Goal: Task Accomplishment & Management: Manage account settings

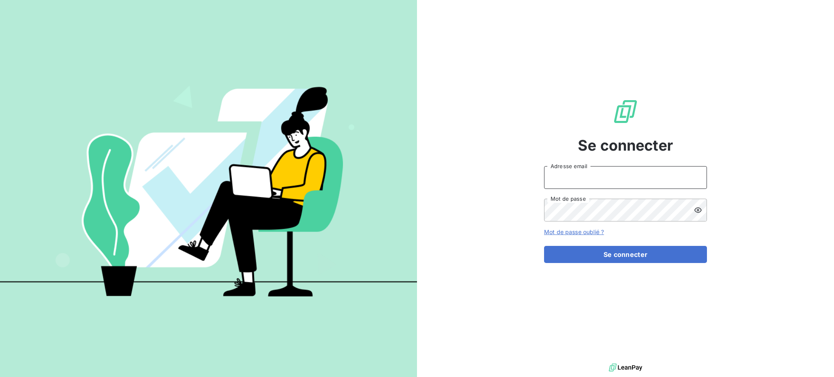
click at [558, 176] on input "Adresse email" at bounding box center [625, 177] width 163 height 23
type input "[PERSON_NAME][EMAIL_ADDRESS][DOMAIN_NAME]"
click at [544, 246] on button "Se connecter" at bounding box center [625, 254] width 163 height 17
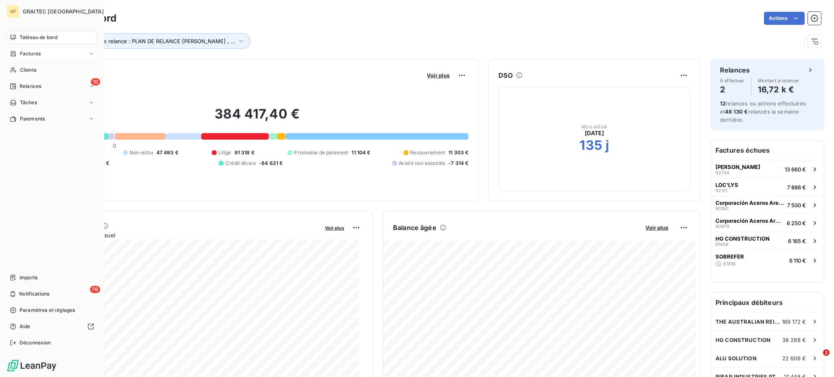
click at [26, 54] on span "Factures" at bounding box center [30, 53] width 21 height 7
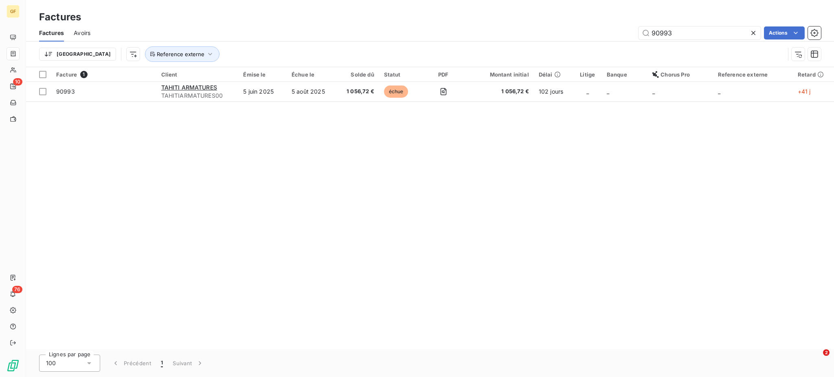
drag, startPoint x: 674, startPoint y: 31, endPoint x: 626, endPoint y: 31, distance: 48.0
click at [626, 31] on div "90993 Actions" at bounding box center [460, 32] width 720 height 13
type input "92155"
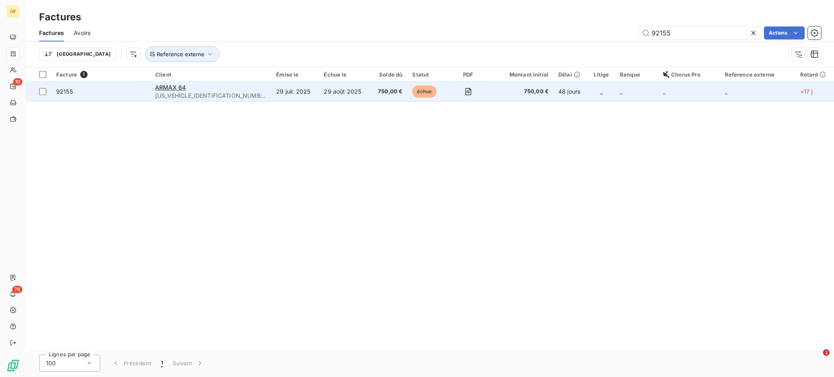
click at [319, 84] on td "29 août 2025" at bounding box center [344, 92] width 51 height 20
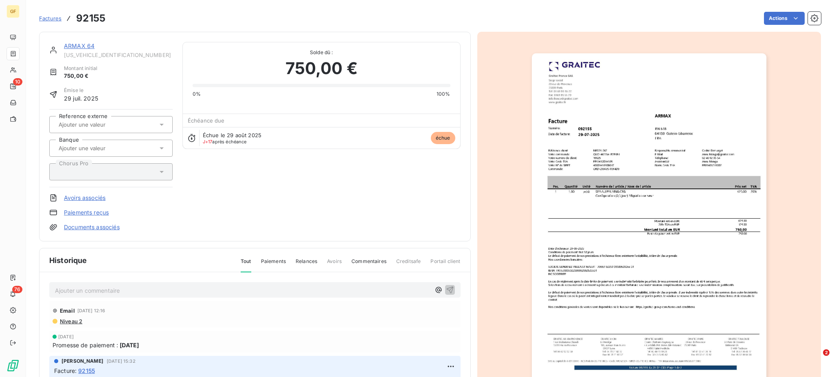
click at [67, 287] on p "Ajouter un commentaire ﻿" at bounding box center [242, 290] width 375 height 10
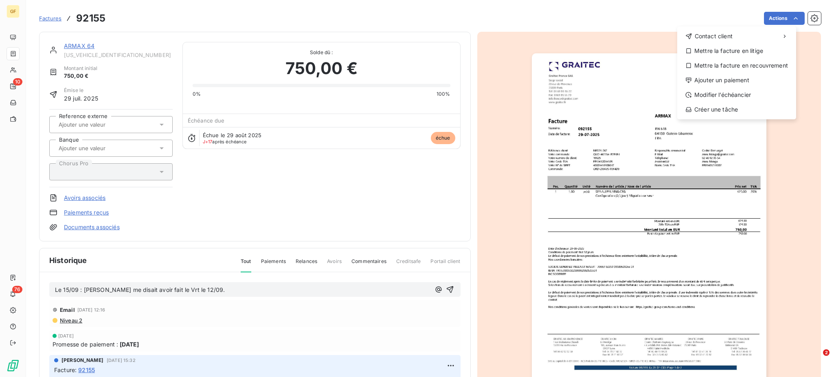
click at [208, 285] on html "GF 10 76 Factures 92155 Actions Contact client Mettre la facture en litige Mett…" at bounding box center [417, 188] width 834 height 377
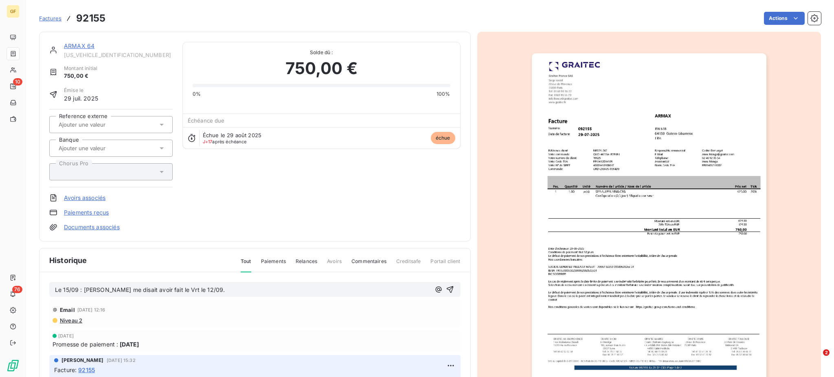
click at [208, 285] on p "Le 15/09 : [PERSON_NAME] me disait avoir fait le Vrt le 12/09." at bounding box center [242, 289] width 375 height 9
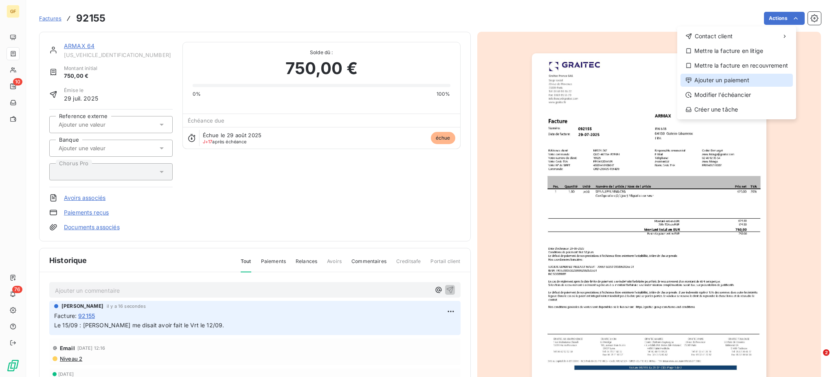
click at [725, 77] on div "Ajouter un paiement" at bounding box center [736, 80] width 112 height 13
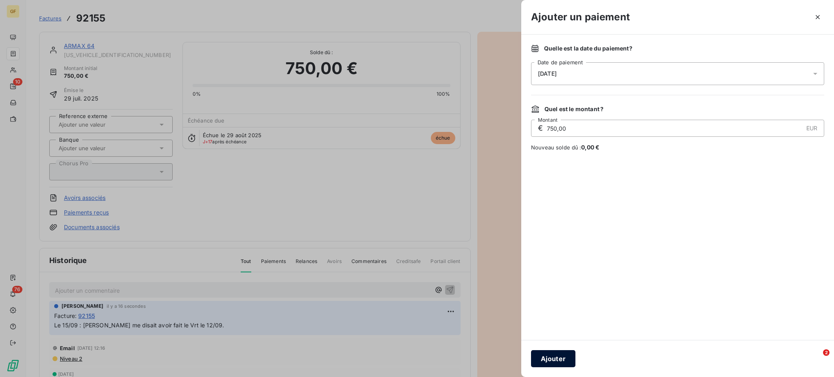
click at [552, 358] on button "Ajouter" at bounding box center [553, 358] width 44 height 17
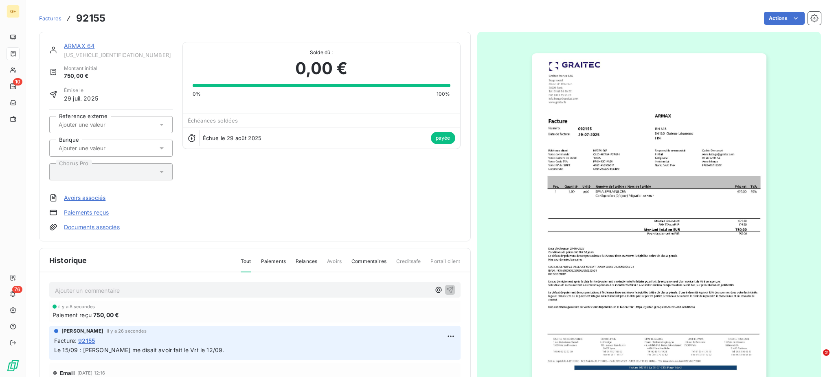
click at [55, 347] on span "Le 15/09 : [PERSON_NAME] me disait avoir fait le Vrt le 12/09." at bounding box center [139, 349] width 170 height 7
click at [54, 348] on span "Le 15/09 : [PERSON_NAME] me disait avoir fait le Vrt le 12/09." at bounding box center [139, 349] width 170 height 7
drag, startPoint x: 55, startPoint y: 347, endPoint x: 197, endPoint y: 348, distance: 142.0
click at [197, 349] on span "Le 15/09 : [PERSON_NAME] me disait avoir fait le Vrt le 12/09." at bounding box center [139, 349] width 170 height 7
copy span "Le 15/09 : [PERSON_NAME] me disait avoir fait le Vrt le 12/09"
